Goal: Task Accomplishment & Management: Complete application form

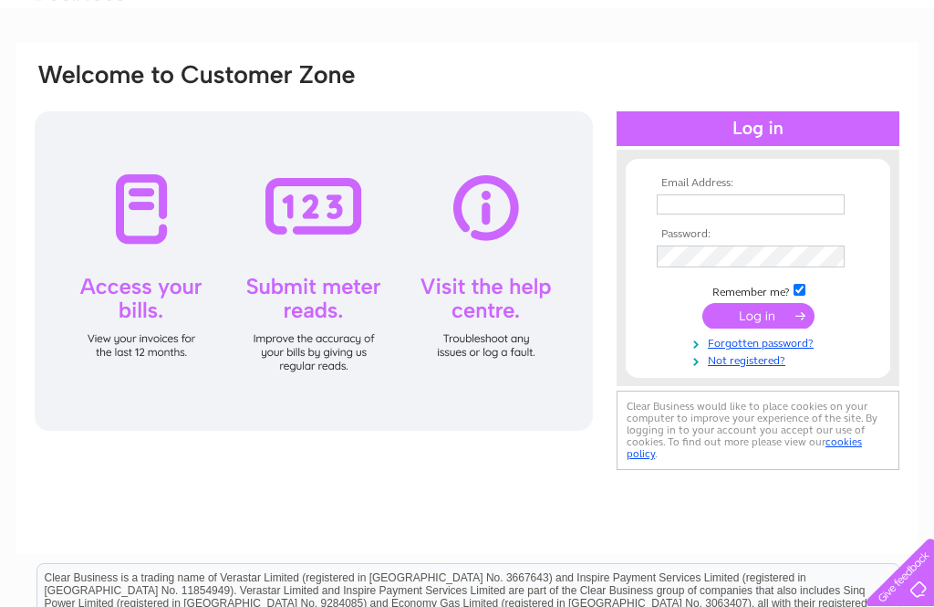
scroll to position [93, 0]
click at [158, 207] on div at bounding box center [314, 271] width 558 height 319
click at [165, 296] on div at bounding box center [314, 271] width 558 height 319
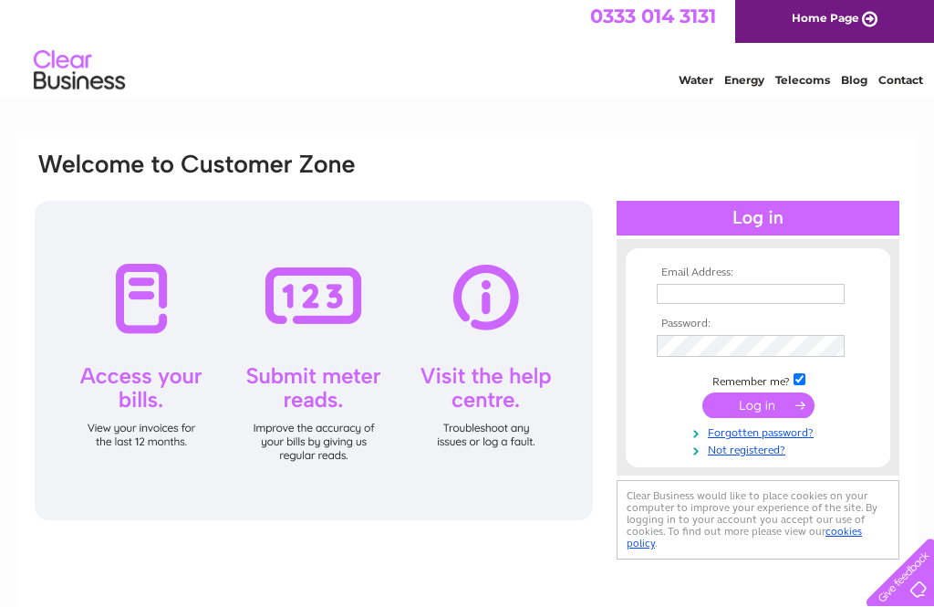
scroll to position [0, 0]
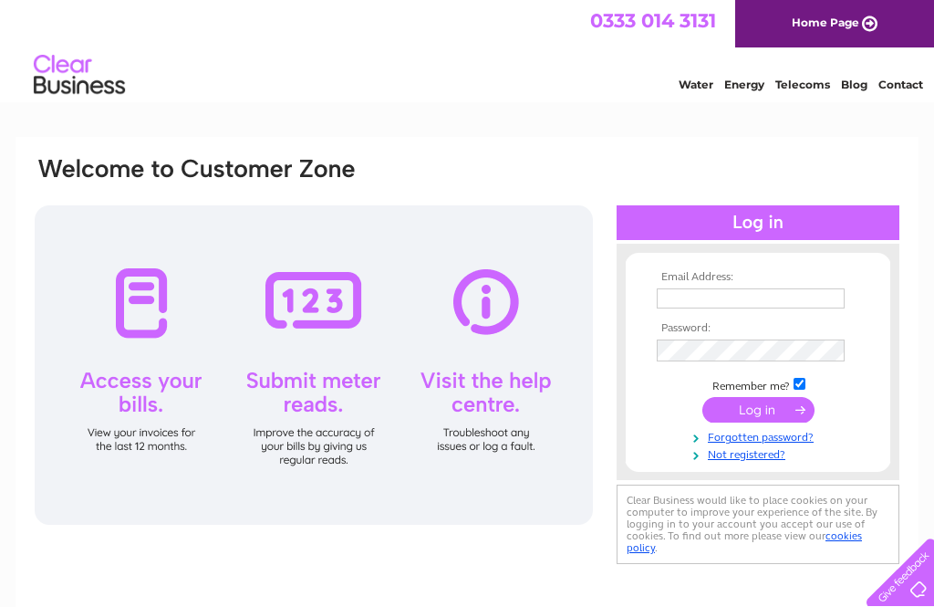
click at [850, 28] on link "Home Page" at bounding box center [834, 23] width 199 height 47
click at [688, 306] on input "text" at bounding box center [751, 298] width 188 height 20
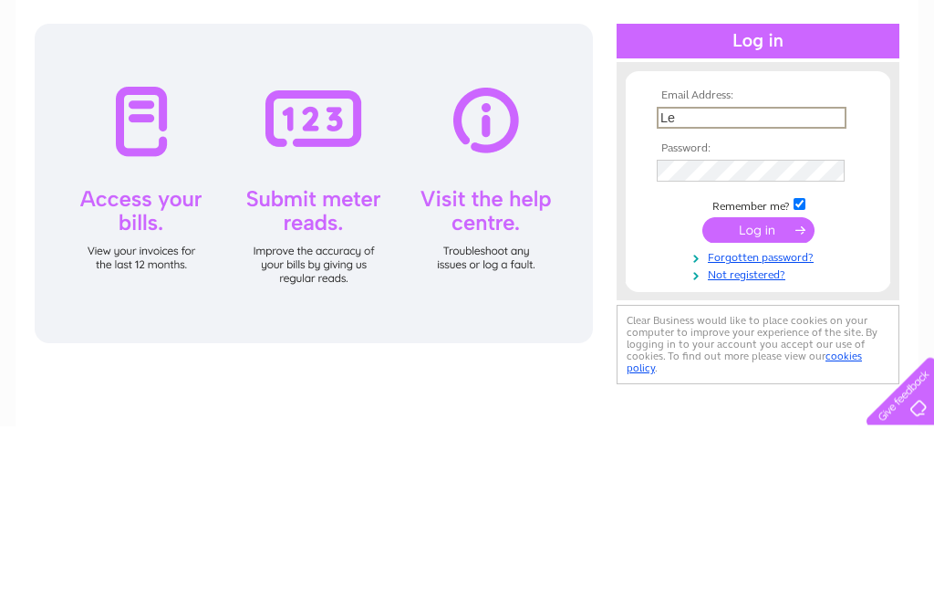
type input "L"
click at [621, 262] on div "Email Address: Le Password:" at bounding box center [758, 363] width 283 height 202
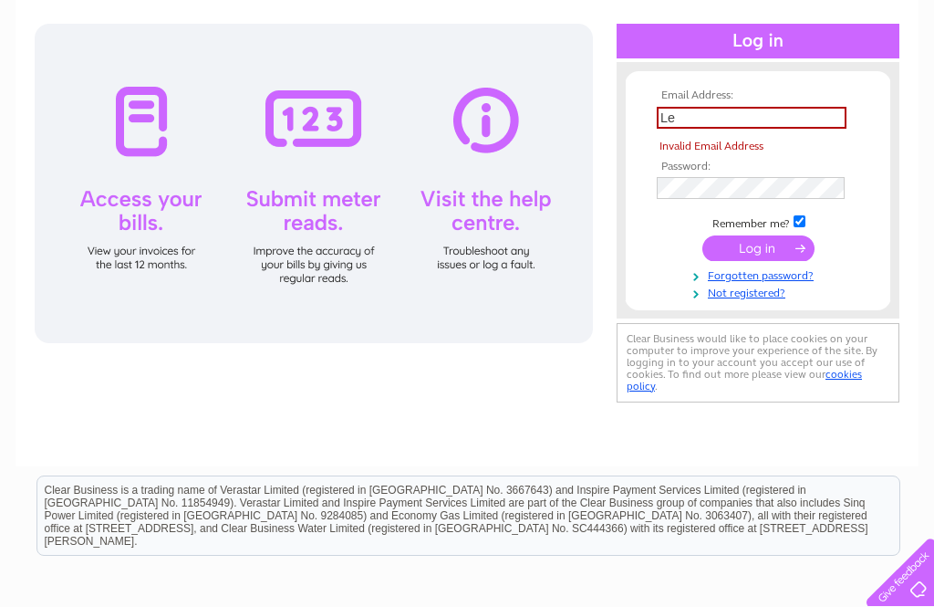
click at [690, 115] on input "Le" at bounding box center [752, 118] width 190 height 22
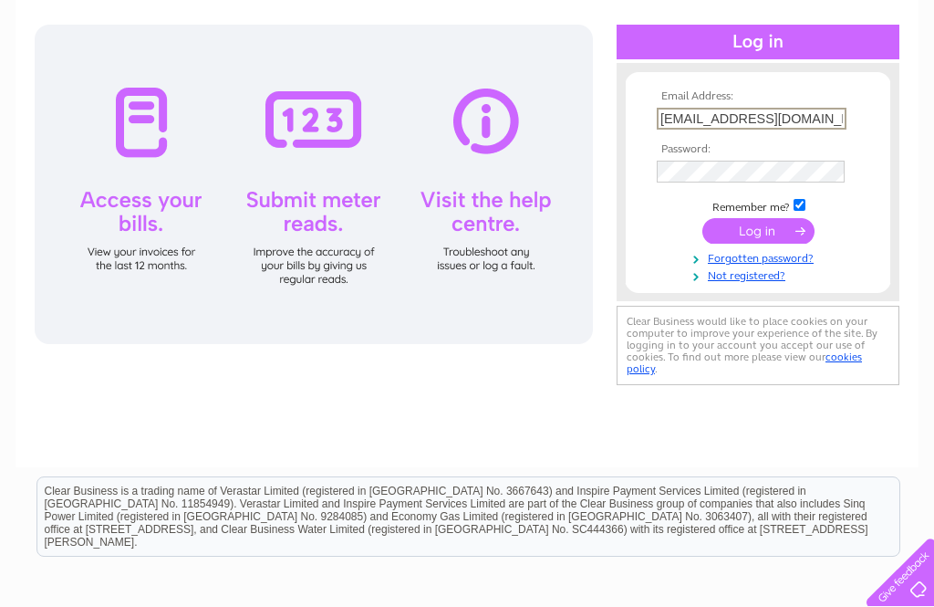
scroll to position [173, 0]
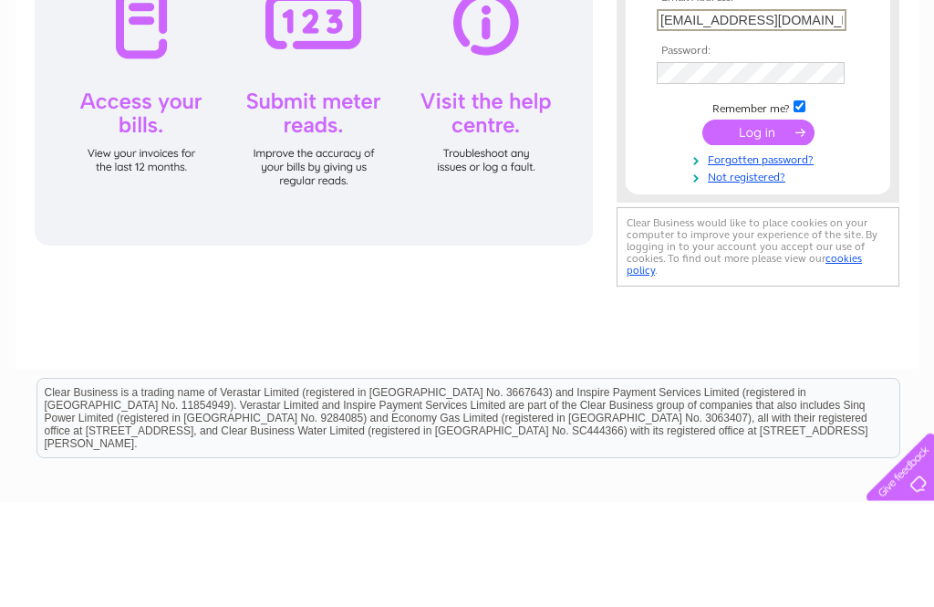
type input "[EMAIL_ADDRESS][DOMAIN_NAME]"
click at [802, 273] on link "Not registered?" at bounding box center [760, 281] width 207 height 17
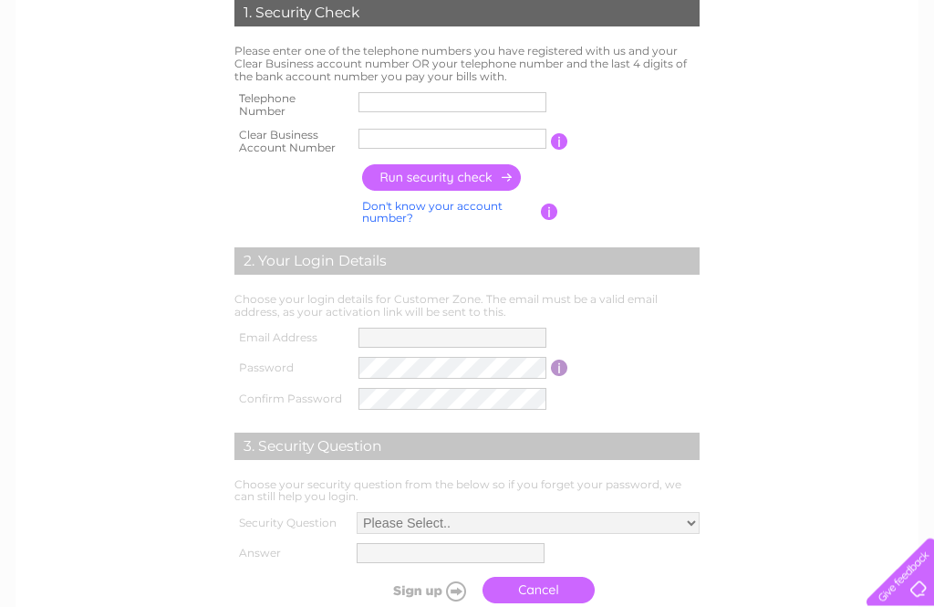
scroll to position [391, 0]
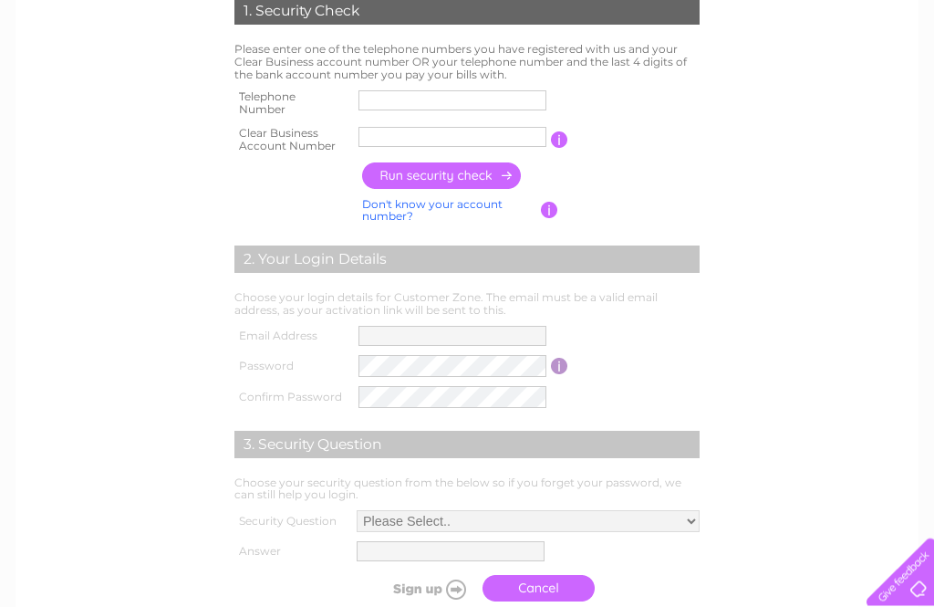
click at [384, 91] on input "text" at bounding box center [452, 101] width 188 height 20
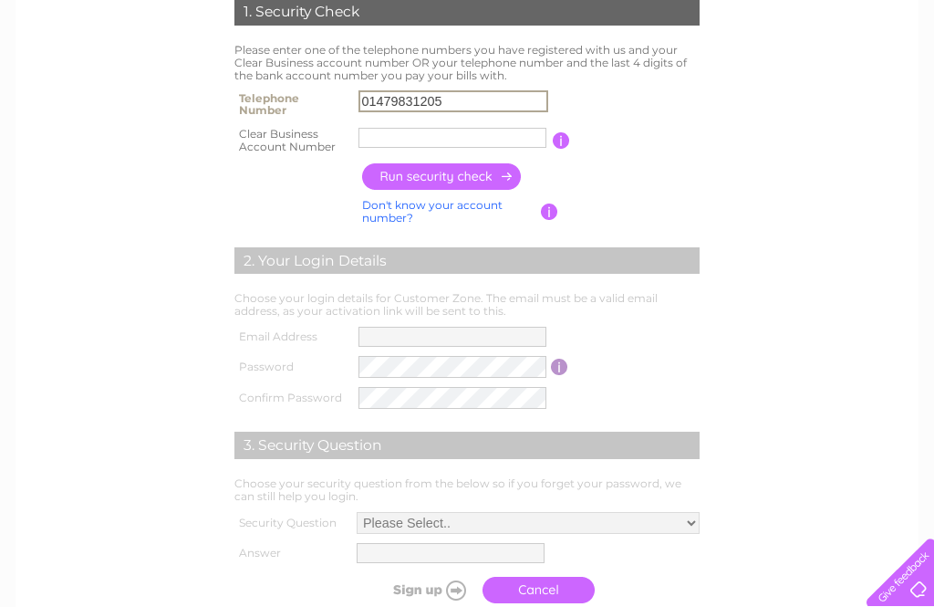
type input "01479831205"
click at [383, 140] on input "text" at bounding box center [452, 138] width 188 height 20
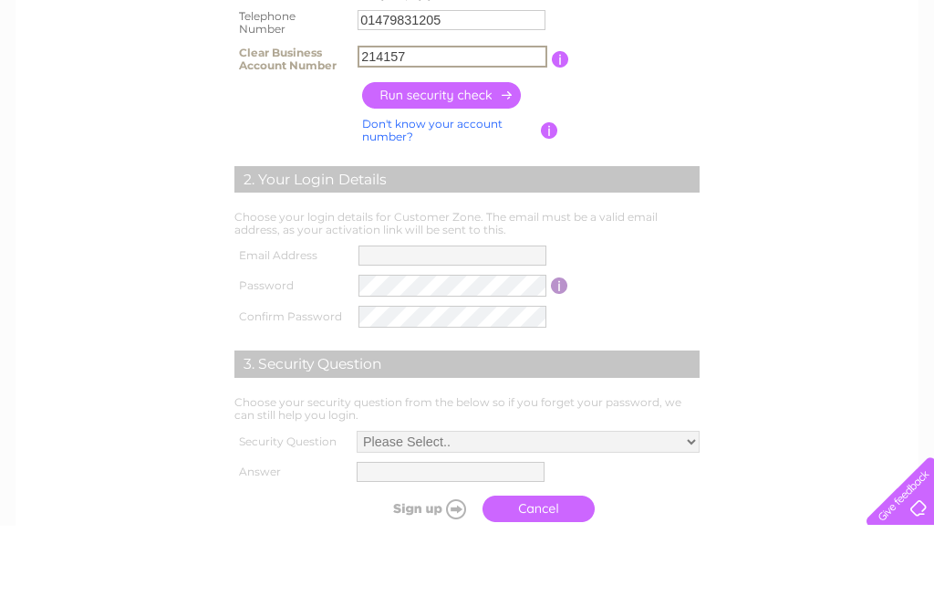
type input "214157"
click at [477, 163] on input "button" at bounding box center [442, 176] width 161 height 26
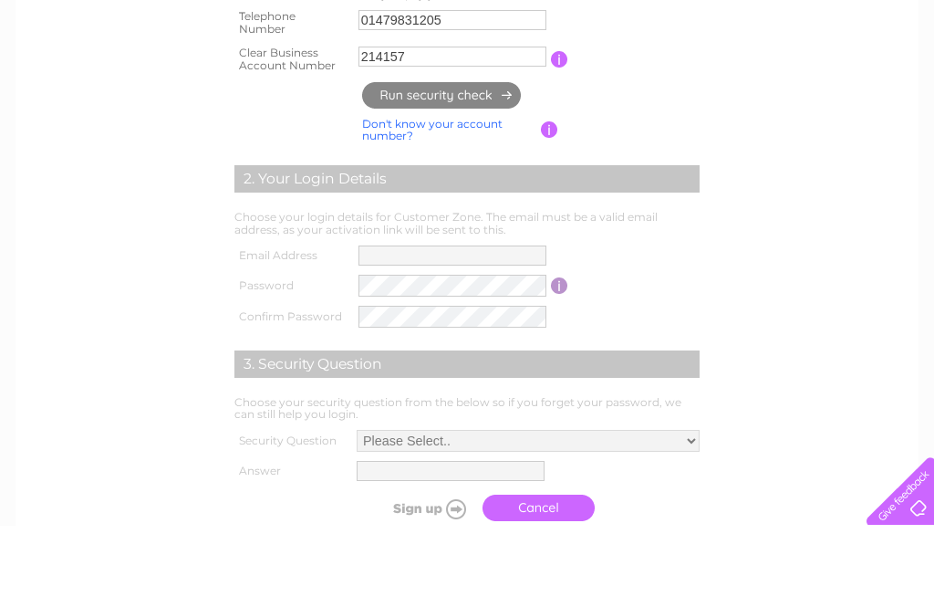
scroll to position [473, 0]
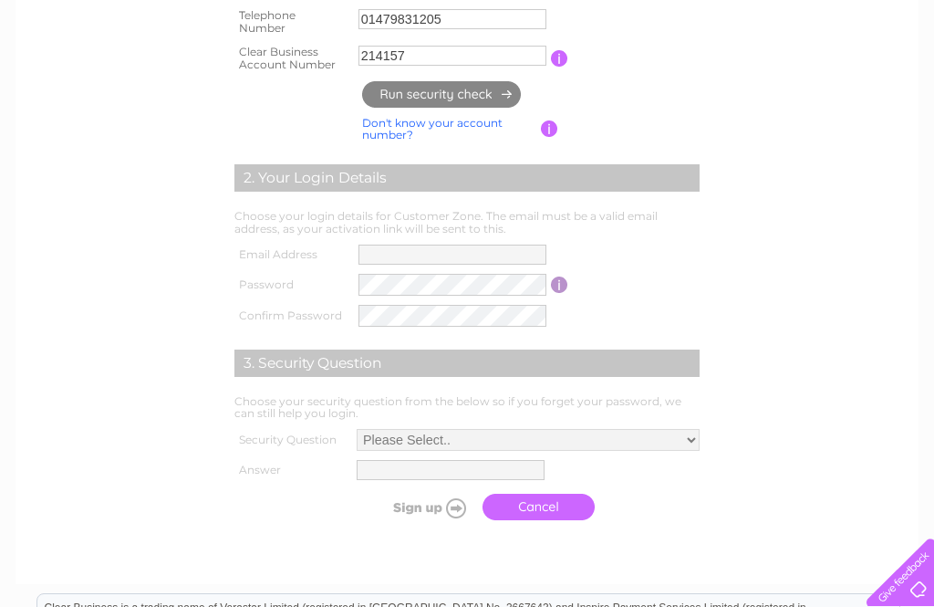
type input "le******@gm*******"
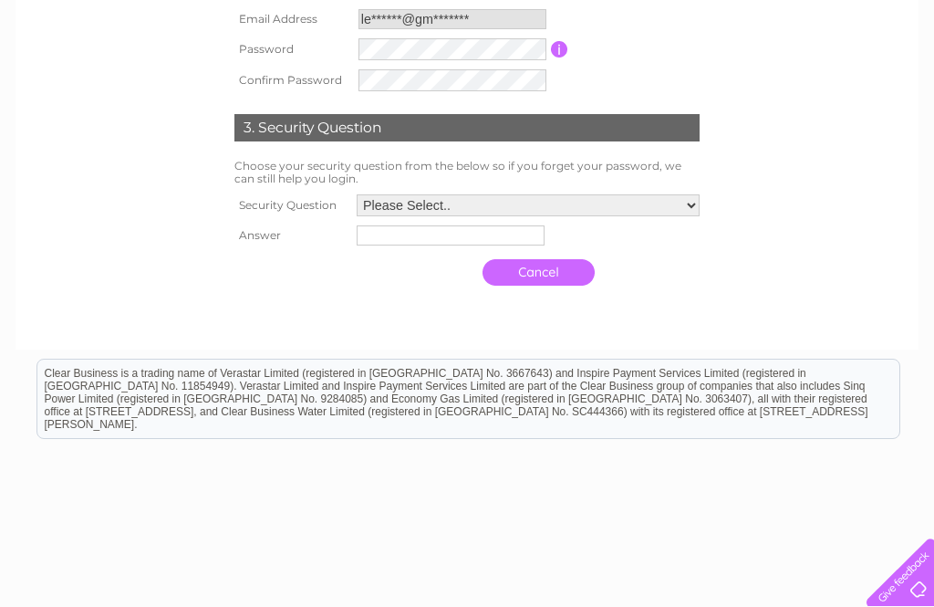
scroll to position [648, 0]
